Goal: Download file/media

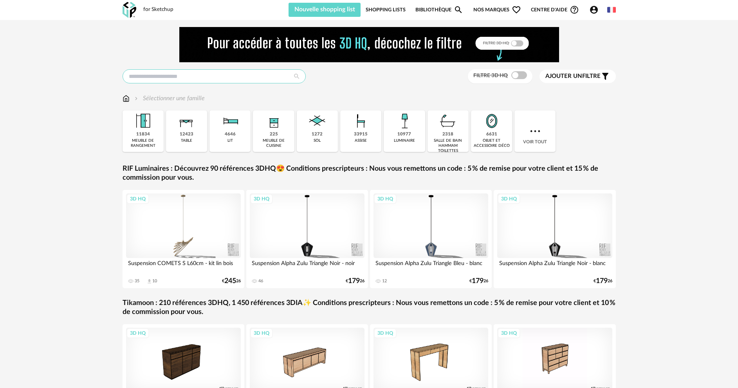
click at [206, 78] on input "text" at bounding box center [214, 76] width 183 height 14
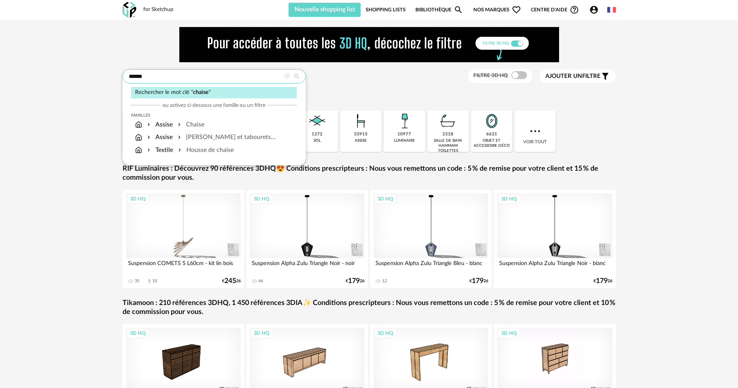
type input "******"
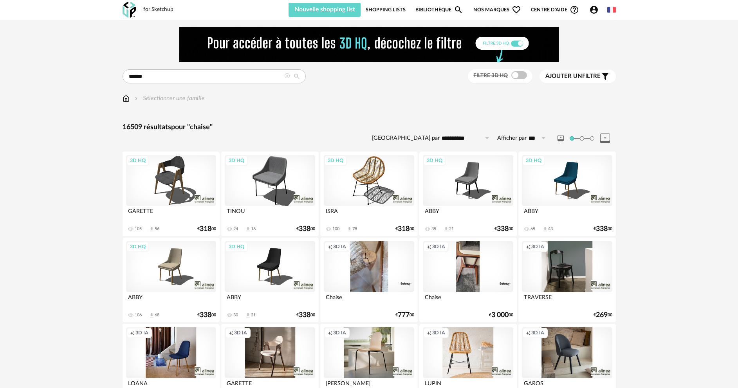
click at [521, 78] on span at bounding box center [520, 75] width 16 height 8
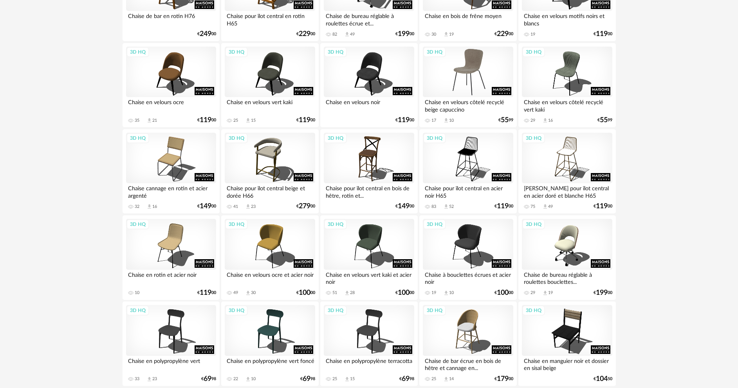
scroll to position [1489, 0]
click at [462, 64] on div "3D HQ" at bounding box center [468, 71] width 90 height 51
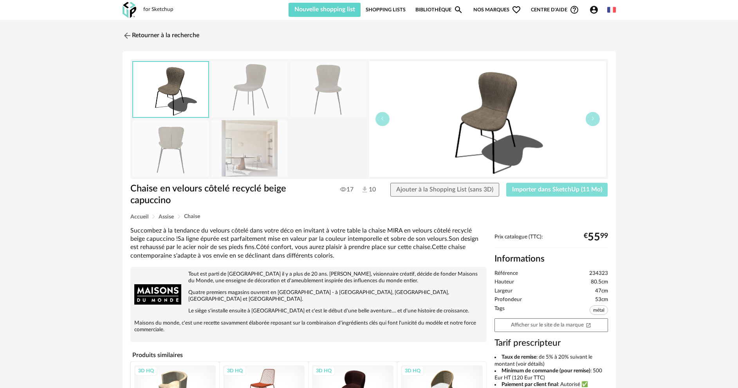
click at [536, 193] on button "Importer dans SketchUp (11 Mo)" at bounding box center [558, 190] width 102 height 14
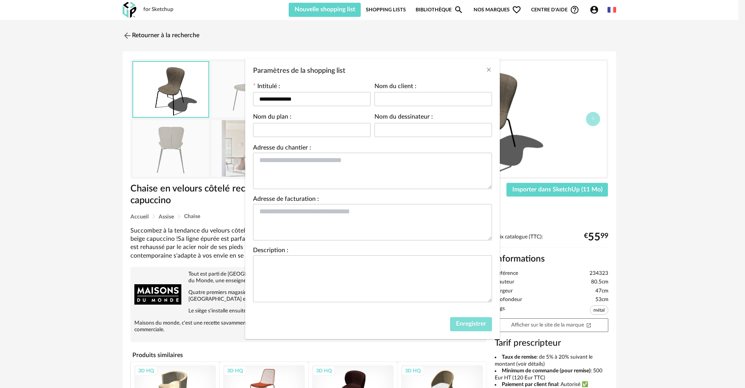
click at [462, 326] on span "Enregistrer" at bounding box center [471, 324] width 30 height 6
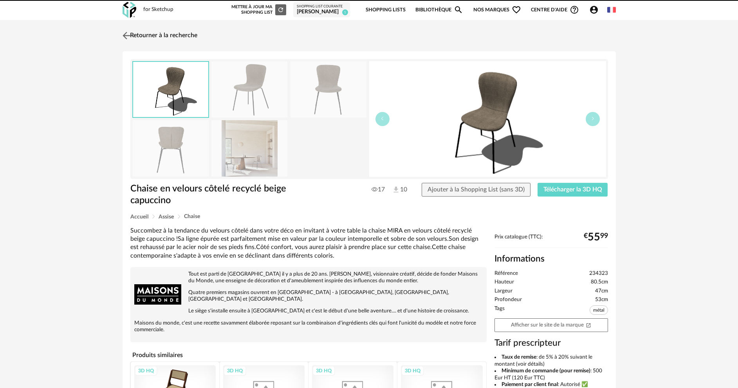
click at [121, 36] on link "Retourner à la recherche" at bounding box center [159, 35] width 77 height 17
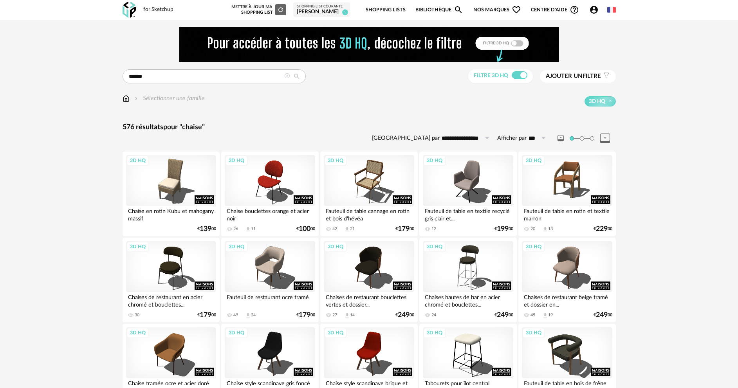
click at [123, 100] on img at bounding box center [126, 98] width 7 height 9
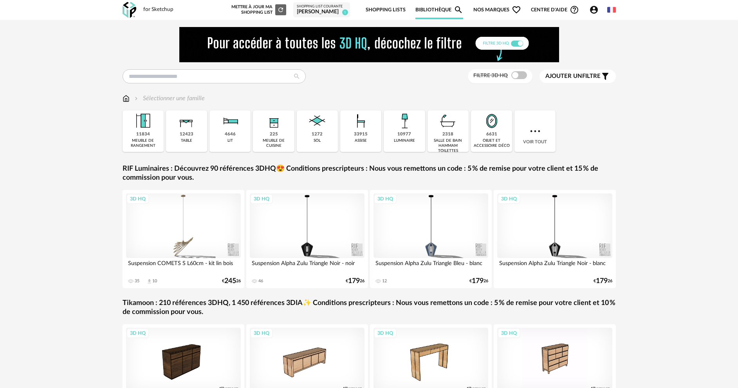
click at [309, 134] on div "1272 sol" at bounding box center [317, 131] width 41 height 42
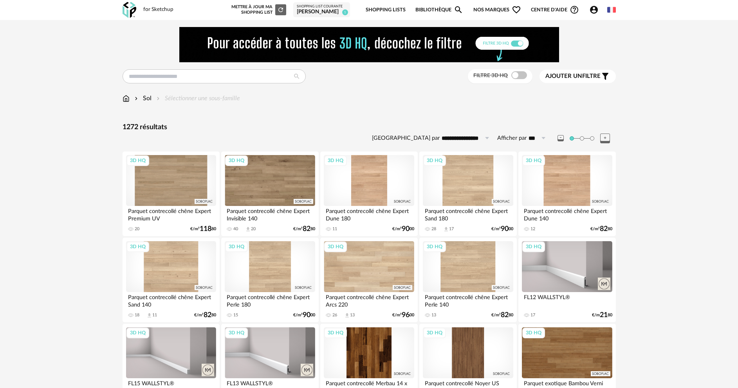
click at [148, 98] on div "Sol" at bounding box center [142, 98] width 18 height 9
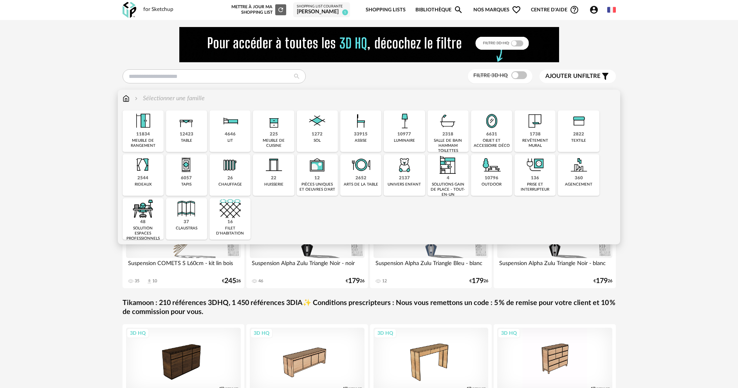
click at [328, 123] on img at bounding box center [317, 120] width 21 height 21
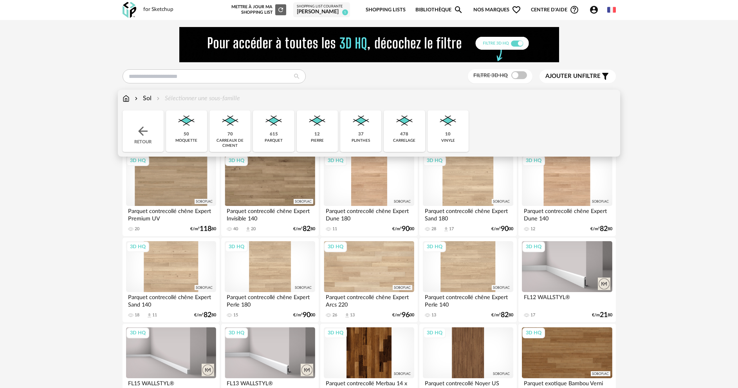
click at [443, 129] on img at bounding box center [448, 120] width 21 height 21
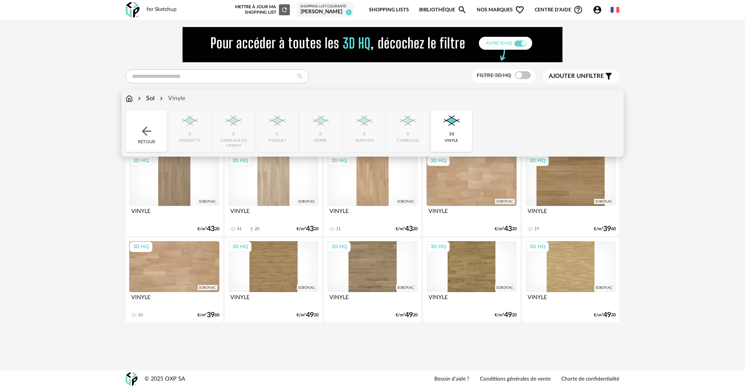
click at [136, 134] on div "Retour" at bounding box center [146, 131] width 41 height 42
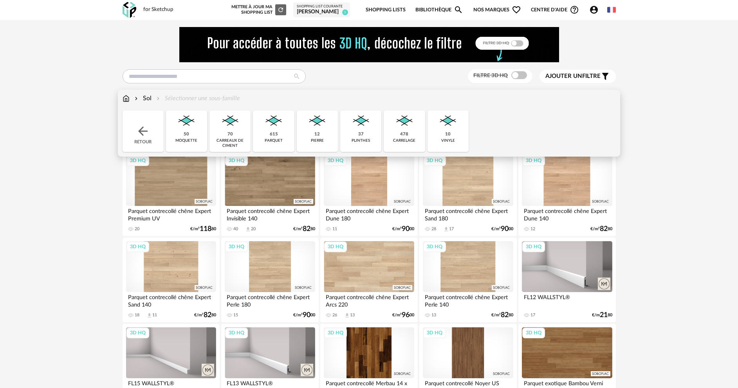
click at [205, 128] on div "50 moquette" at bounding box center [186, 131] width 41 height 42
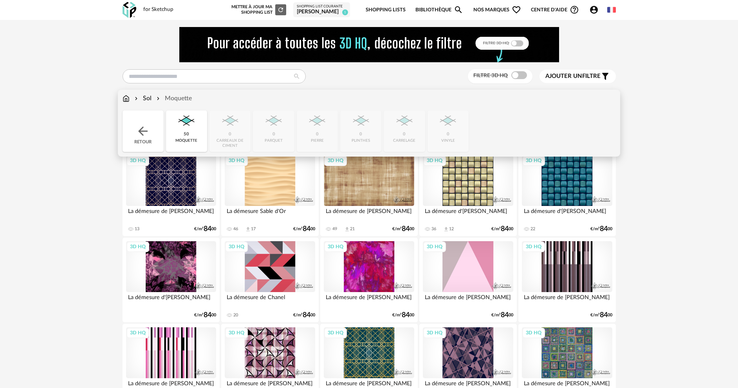
click at [150, 131] on div "Retour" at bounding box center [143, 131] width 41 height 42
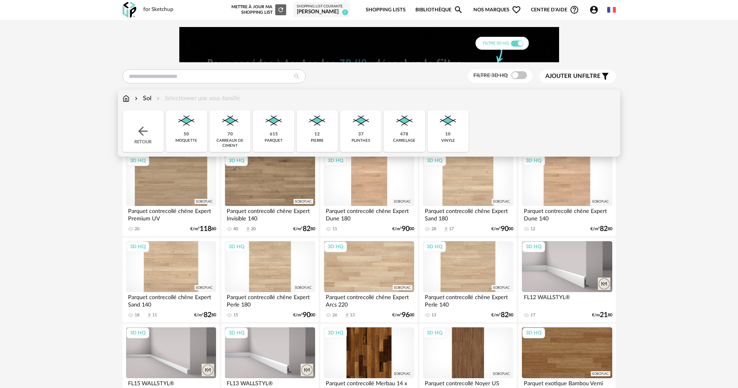
click at [324, 130] on img at bounding box center [317, 120] width 21 height 21
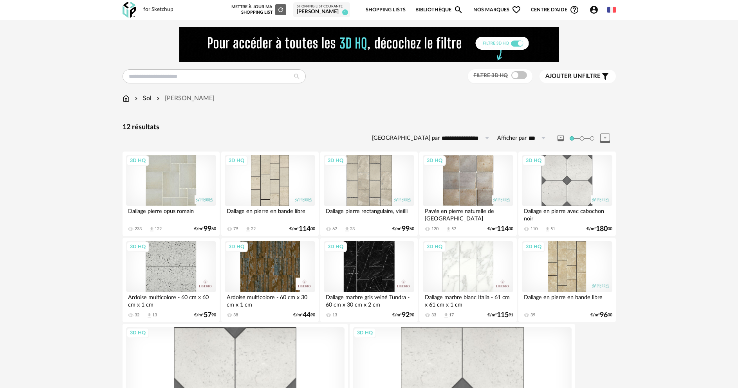
click at [671, 222] on div "**********" at bounding box center [369, 258] width 738 height 477
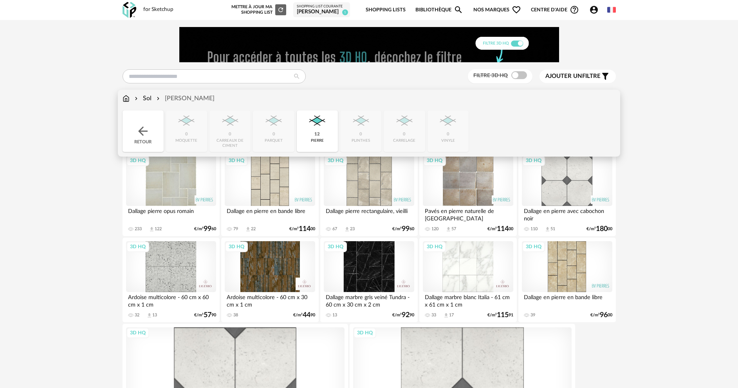
click at [123, 97] on img at bounding box center [126, 98] width 7 height 9
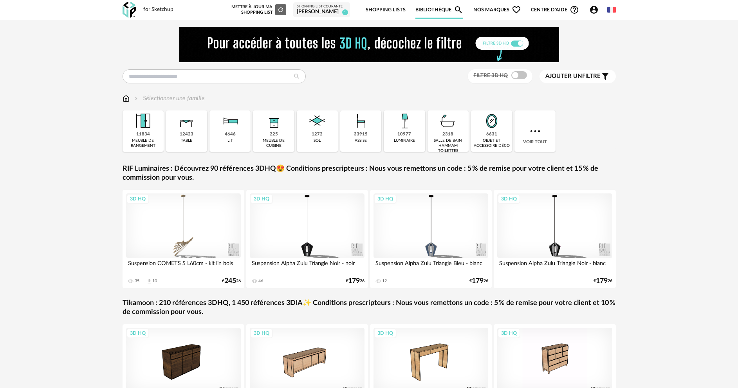
click at [96, 103] on div "Filtre 3D HQ Ajouter un filtre s Filter icon Filtrer par : Sélectionner une fam…" at bounding box center [369, 233] width 738 height 427
